Goal: Obtain resource: Download file/media

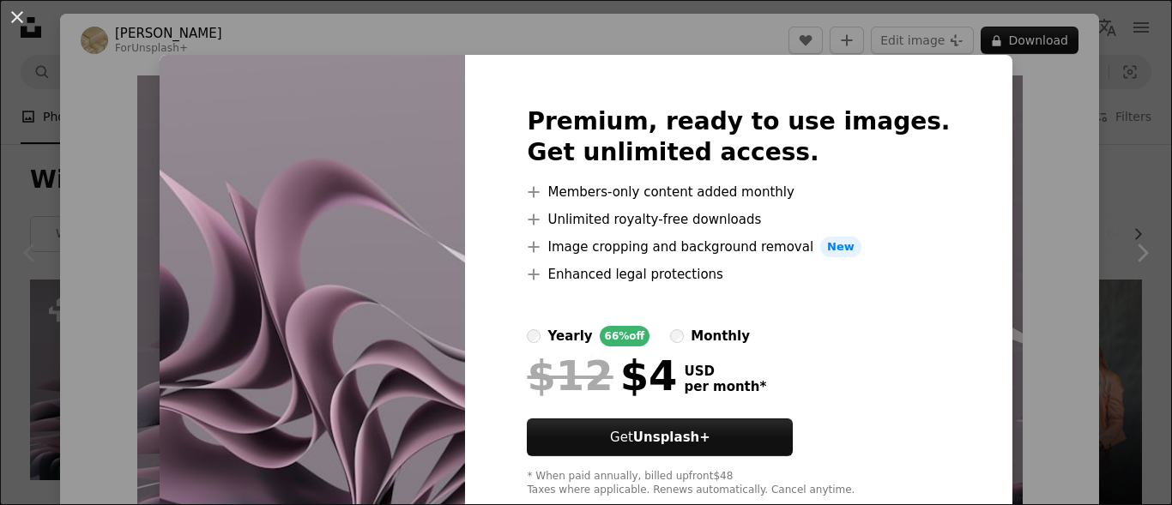
click at [1082, 180] on div "An X shape Premium, ready to use images. Get unlimited access. A plus sign Memb…" at bounding box center [586, 252] width 1172 height 505
click at [1082, 180] on div "Zoom in" at bounding box center [579, 325] width 1039 height 516
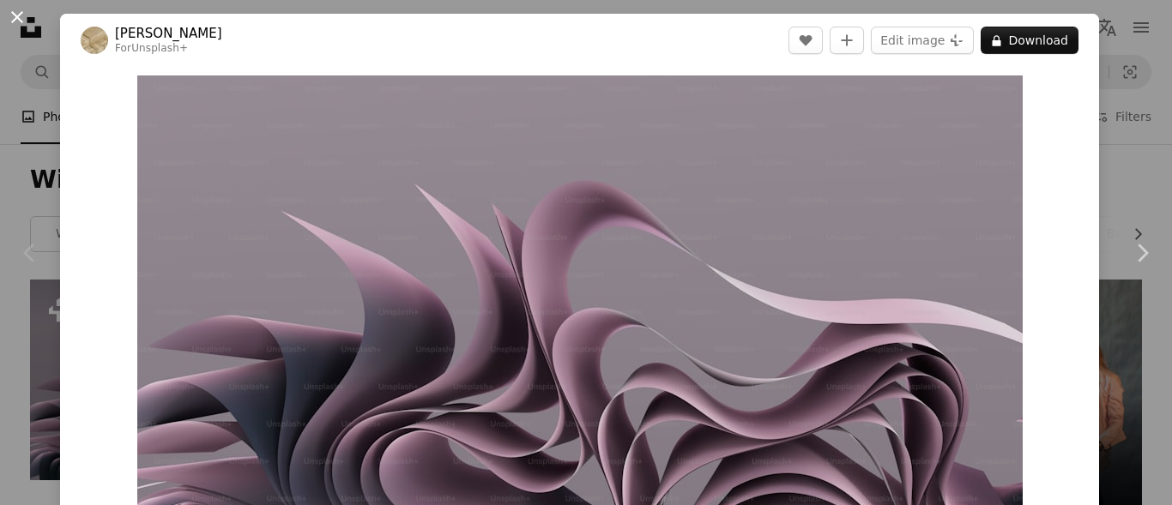
click at [21, 16] on button "An X shape" at bounding box center [17, 17] width 21 height 21
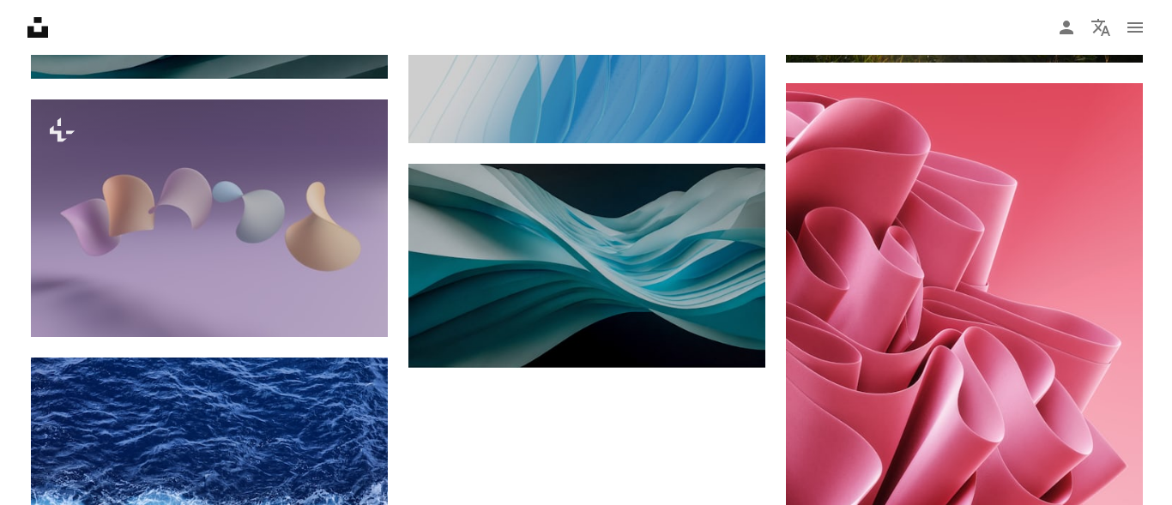
scroll to position [1750, 0]
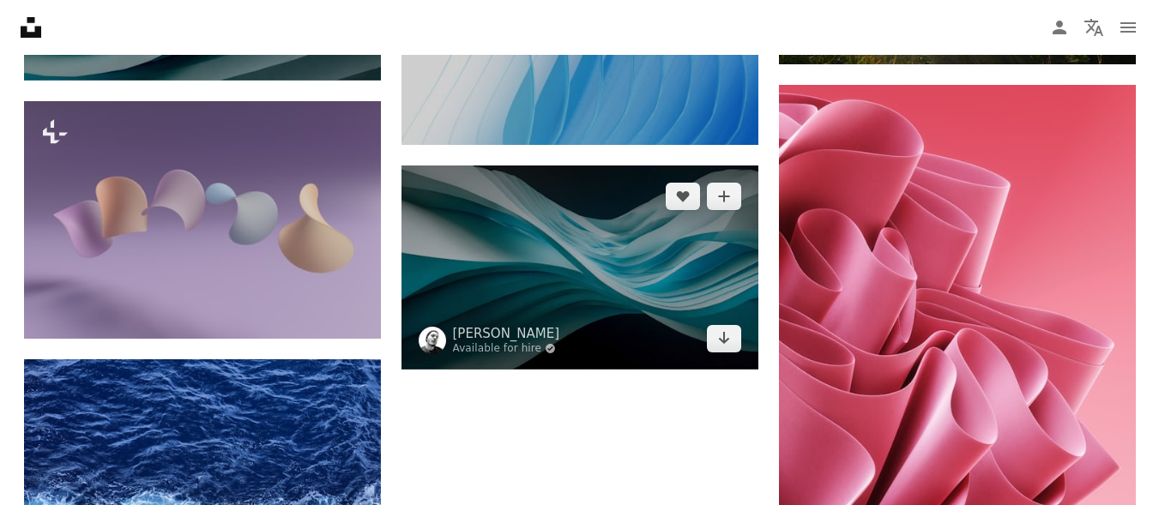
click at [463, 239] on img at bounding box center [580, 268] width 357 height 204
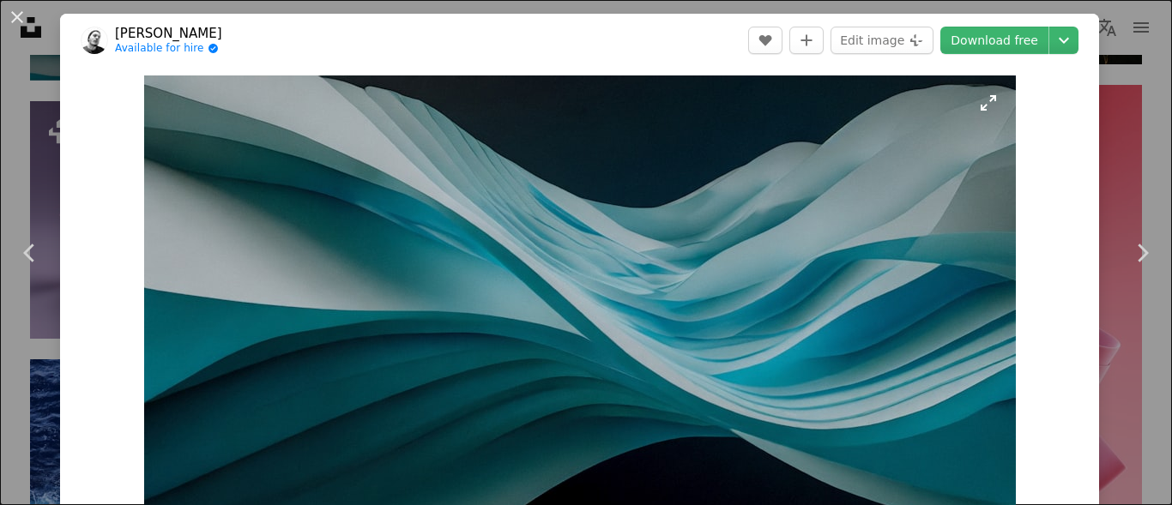
drag, startPoint x: 463, startPoint y: 239, endPoint x: 414, endPoint y: 293, distance: 73.5
click at [414, 293] on img "Zoom in on this image" at bounding box center [580, 324] width 872 height 498
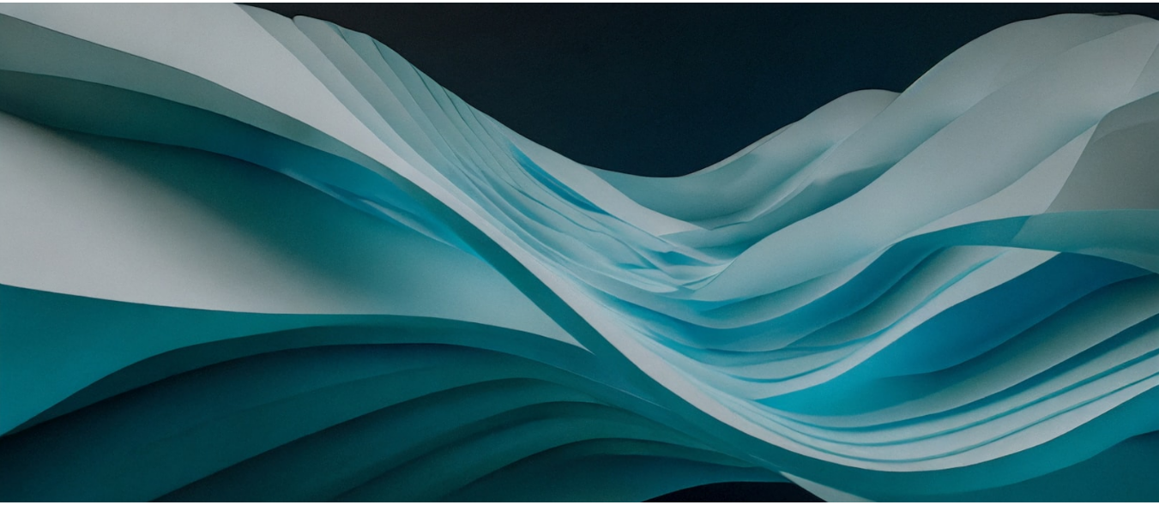
scroll to position [75, 0]
